Goal: Navigation & Orientation: Find specific page/section

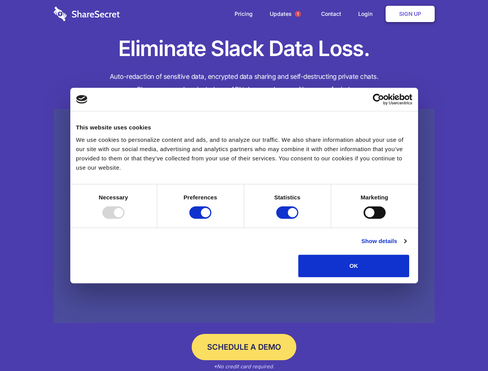
click at [124, 219] on div at bounding box center [113, 212] width 22 height 12
click at [211, 219] on input "Preferences" at bounding box center [200, 212] width 22 height 12
checkbox input "false"
click at [288, 219] on input "Statistics" at bounding box center [287, 212] width 22 height 12
checkbox input "false"
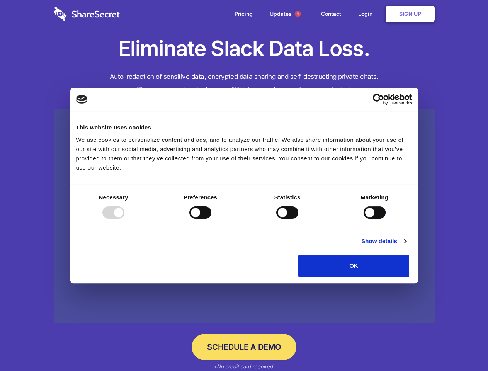
click at [363, 219] on input "Marketing" at bounding box center [374, 212] width 22 height 12
checkbox input "true"
click at [406, 246] on link "Show details" at bounding box center [383, 240] width 45 height 9
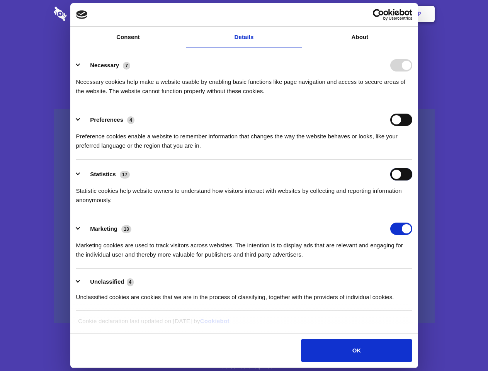
click at [412, 180] on input "Statistics" at bounding box center [401, 174] width 22 height 12
checkbox input "true"
click at [297, 14] on span "1" at bounding box center [298, 14] width 6 height 6
